Goal: Information Seeking & Learning: Learn about a topic

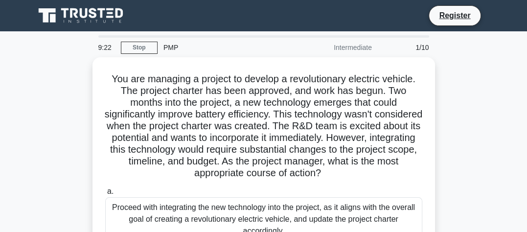
scroll to position [203, 0]
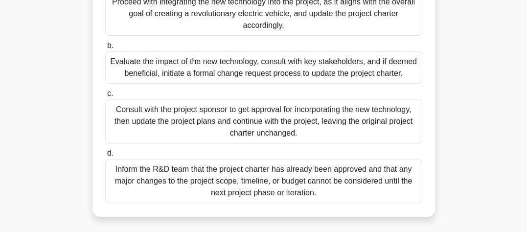
click at [151, 155] on label "d. Inform the R&D team that the project charter has already been approved and t…" at bounding box center [263, 175] width 317 height 56
click at [105, 155] on input "d. Inform the R&D team that the project charter has already been approved and t…" at bounding box center [105, 153] width 0 height 6
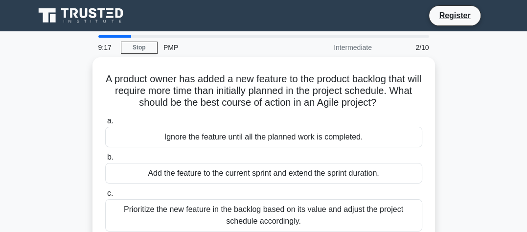
scroll to position [0, 0]
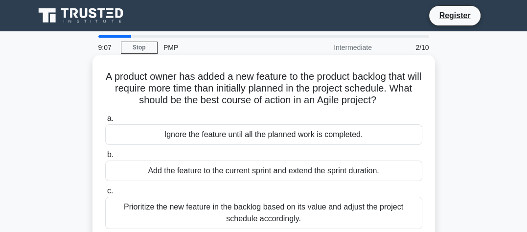
click at [110, 202] on div "Prioritize the new feature in the backlog based on its value and adjust the pro…" at bounding box center [263, 213] width 317 height 32
click at [105, 194] on input "c. Prioritize the new feature in the backlog based on its value and adjust the …" at bounding box center [105, 191] width 0 height 6
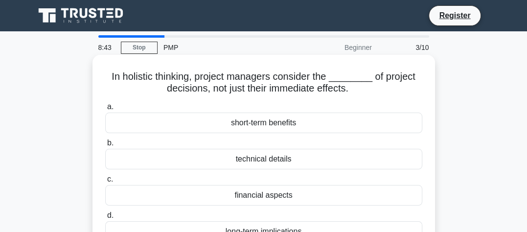
click at [227, 158] on div "technical details" at bounding box center [263, 159] width 317 height 21
click at [105, 146] on input "b. technical details" at bounding box center [105, 143] width 0 height 6
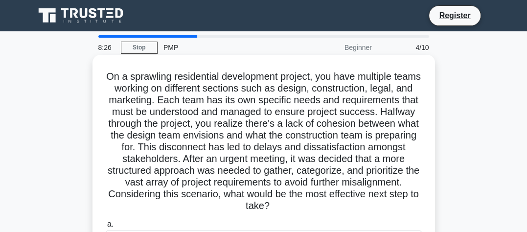
click at [205, 202] on h5 "On a sprawling residential development project, you have multiple teams working…" at bounding box center [263, 141] width 319 height 142
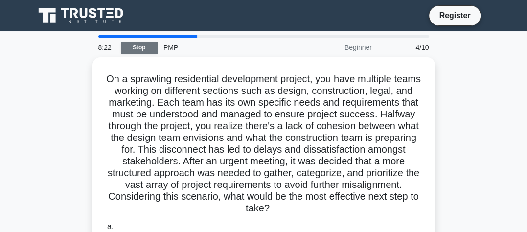
click at [137, 50] on link "Stop" at bounding box center [139, 48] width 37 height 12
